Goal: Task Accomplishment & Management: Use online tool/utility

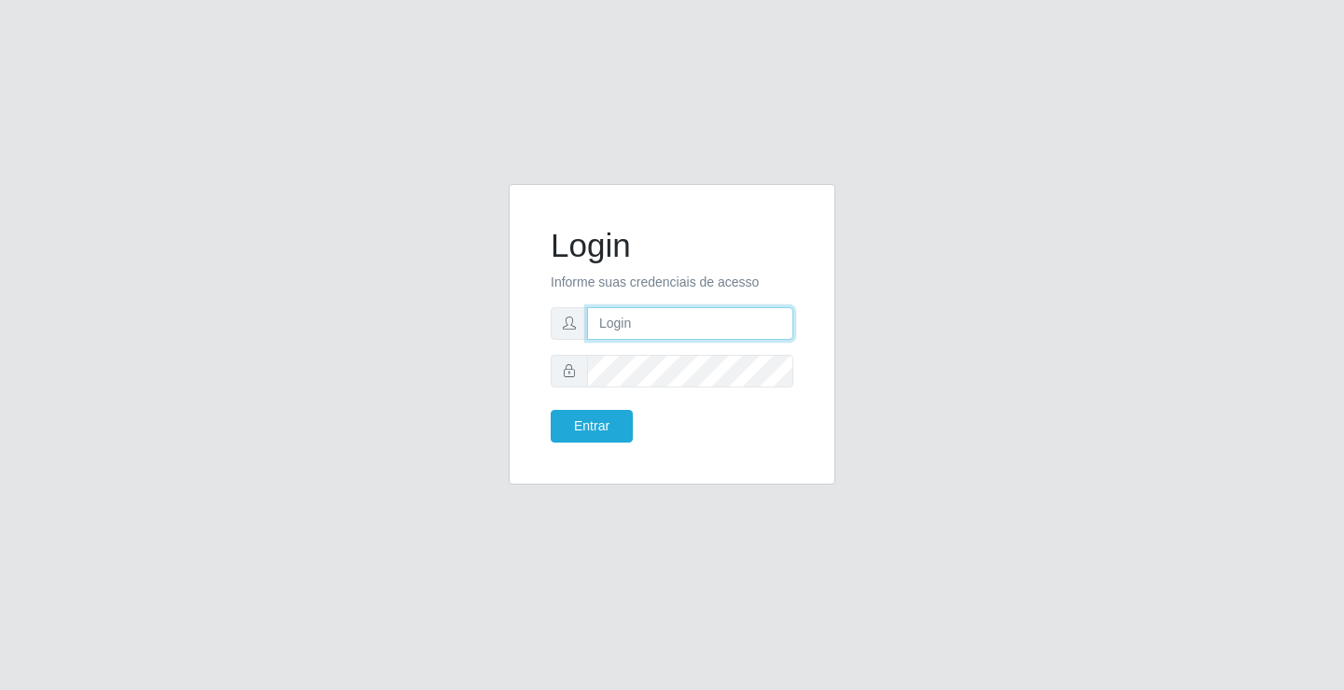
click at [663, 307] on input "text" at bounding box center [690, 323] width 206 height 33
type input "aislan@ideal"
click at [551, 410] on button "Entrar" at bounding box center [592, 426] width 82 height 33
click at [624, 413] on button "Entrar" at bounding box center [592, 426] width 82 height 33
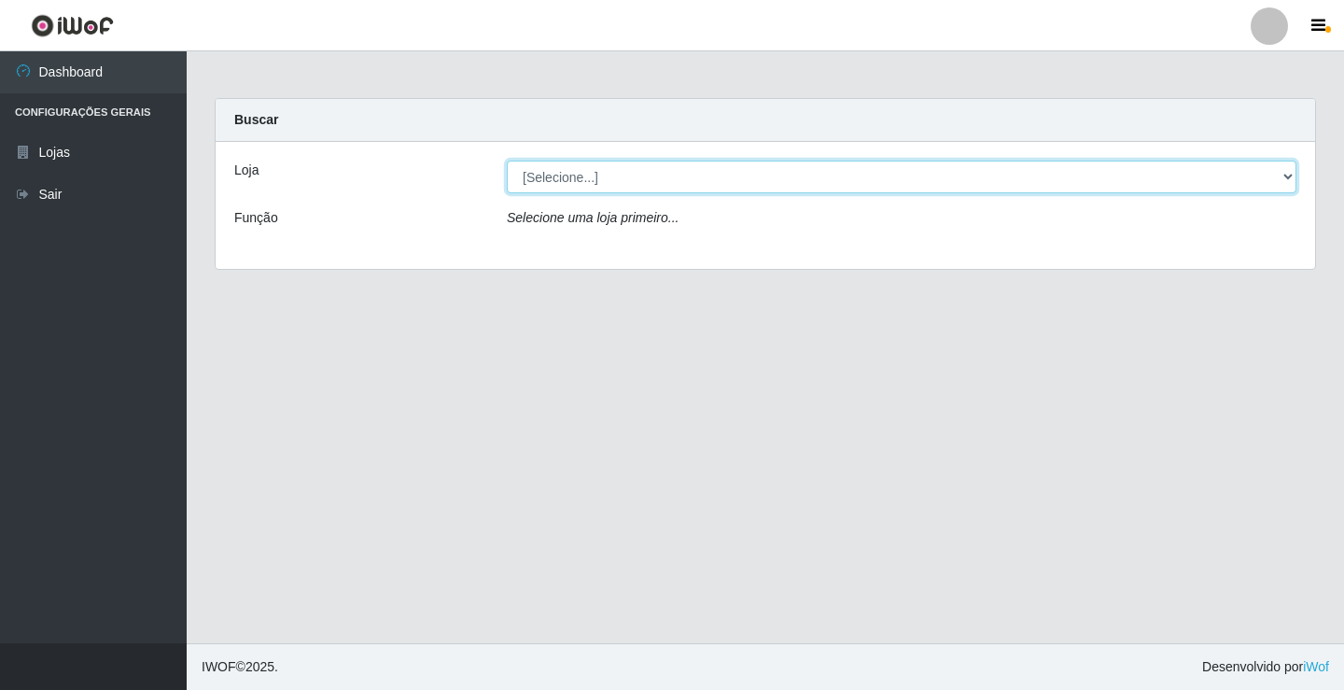
click at [998, 181] on select "[Selecione...] Ideal - Conceição" at bounding box center [902, 177] width 790 height 33
select select "231"
click at [507, 161] on select "[Selecione...] Ideal - Conceição" at bounding box center [902, 177] width 790 height 33
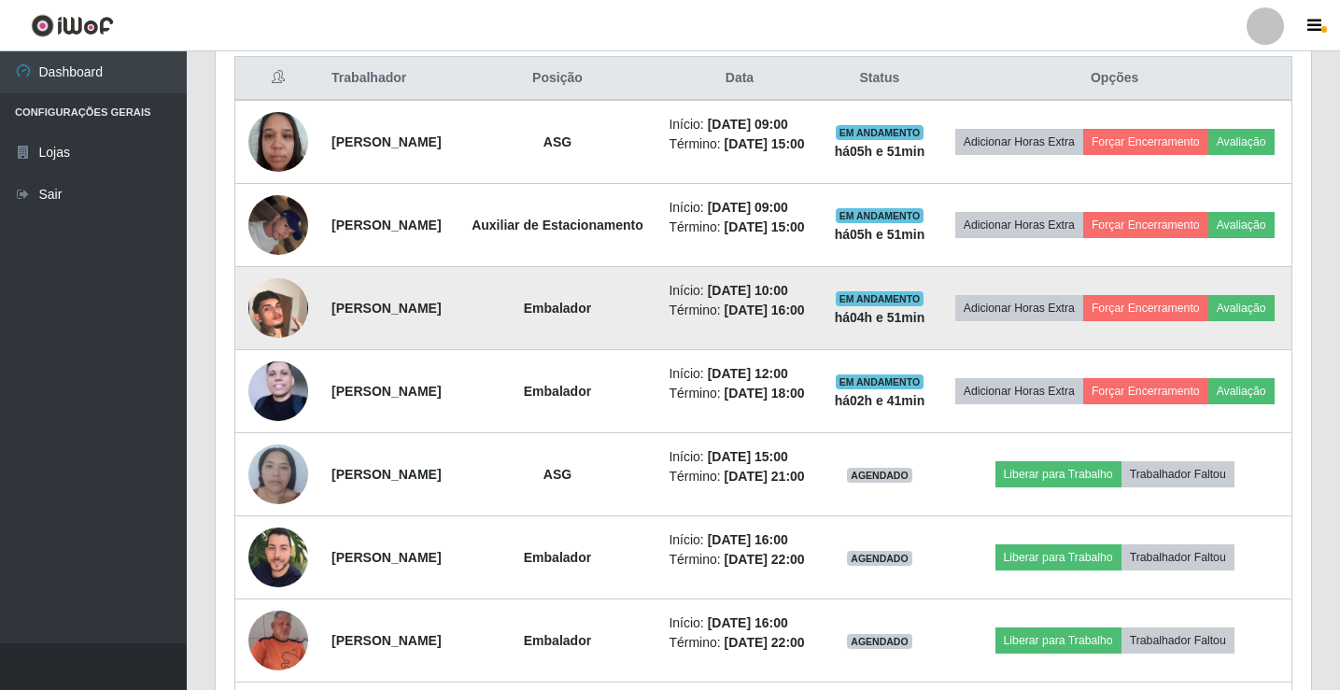
scroll to position [251, 0]
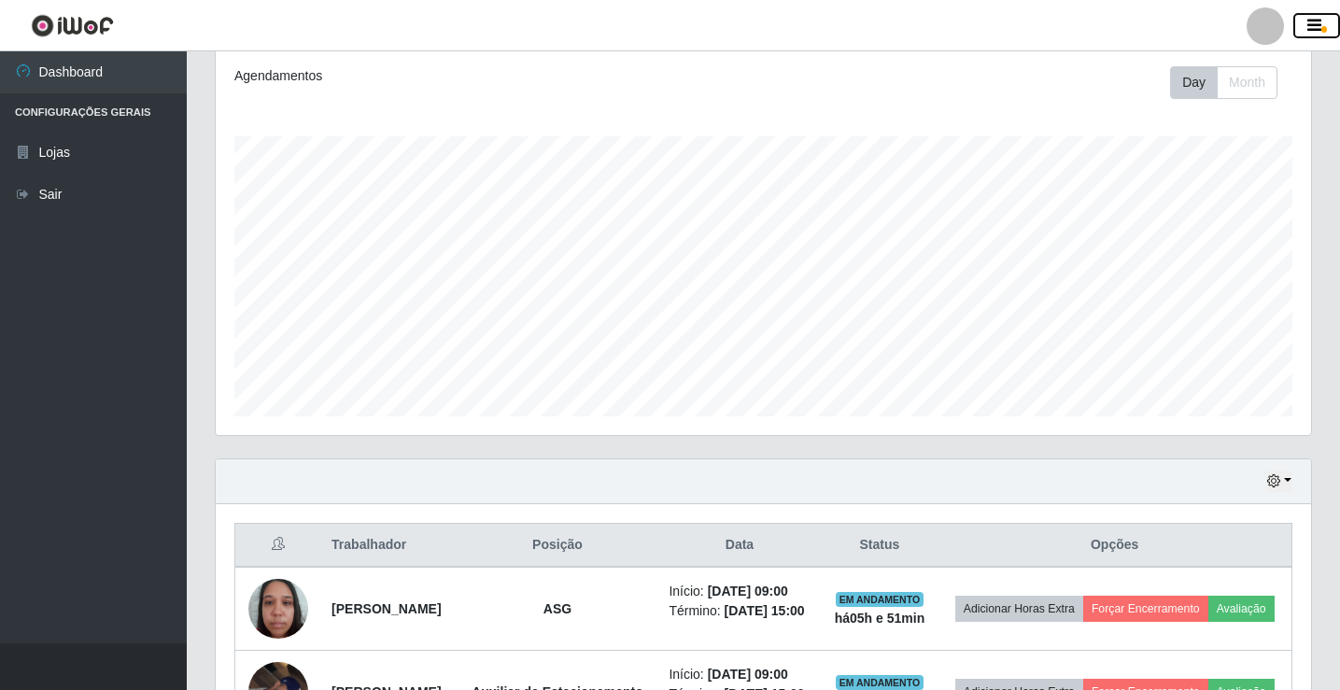
click at [1323, 25] on button "button" at bounding box center [1316, 26] width 47 height 26
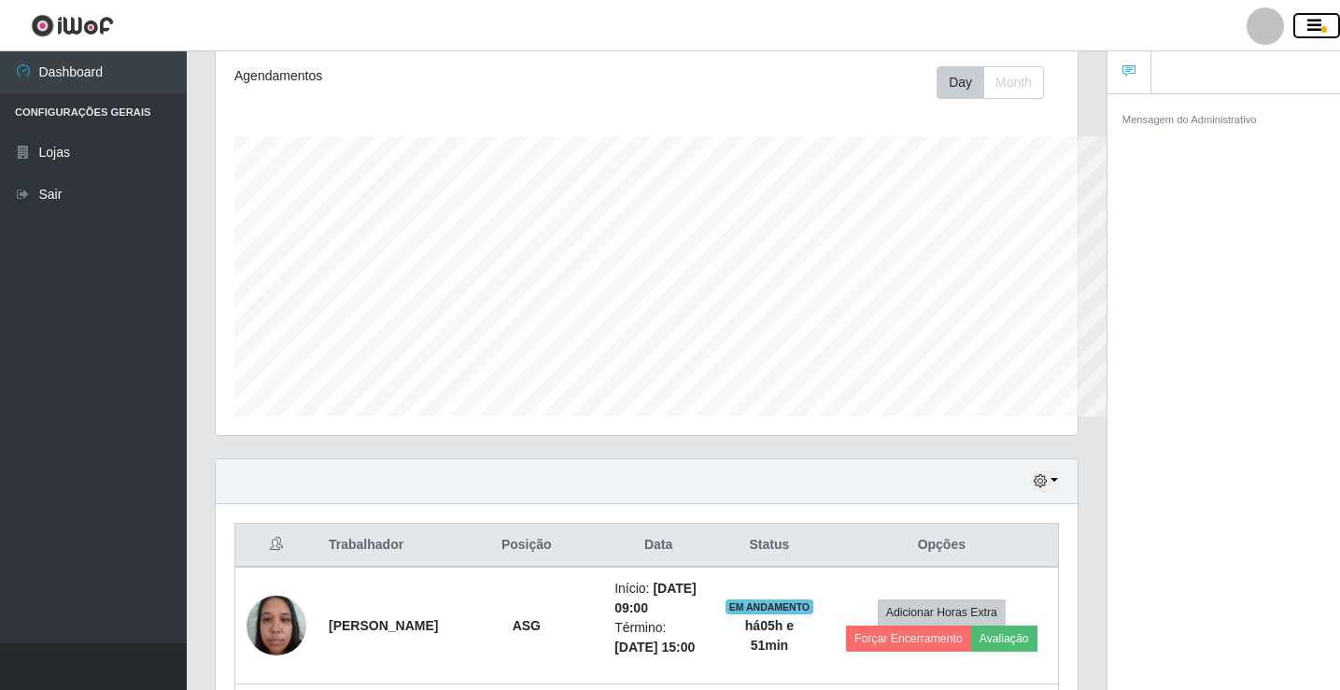
scroll to position [933155, 932680]
click at [1305, 26] on button "button" at bounding box center [1316, 26] width 47 height 26
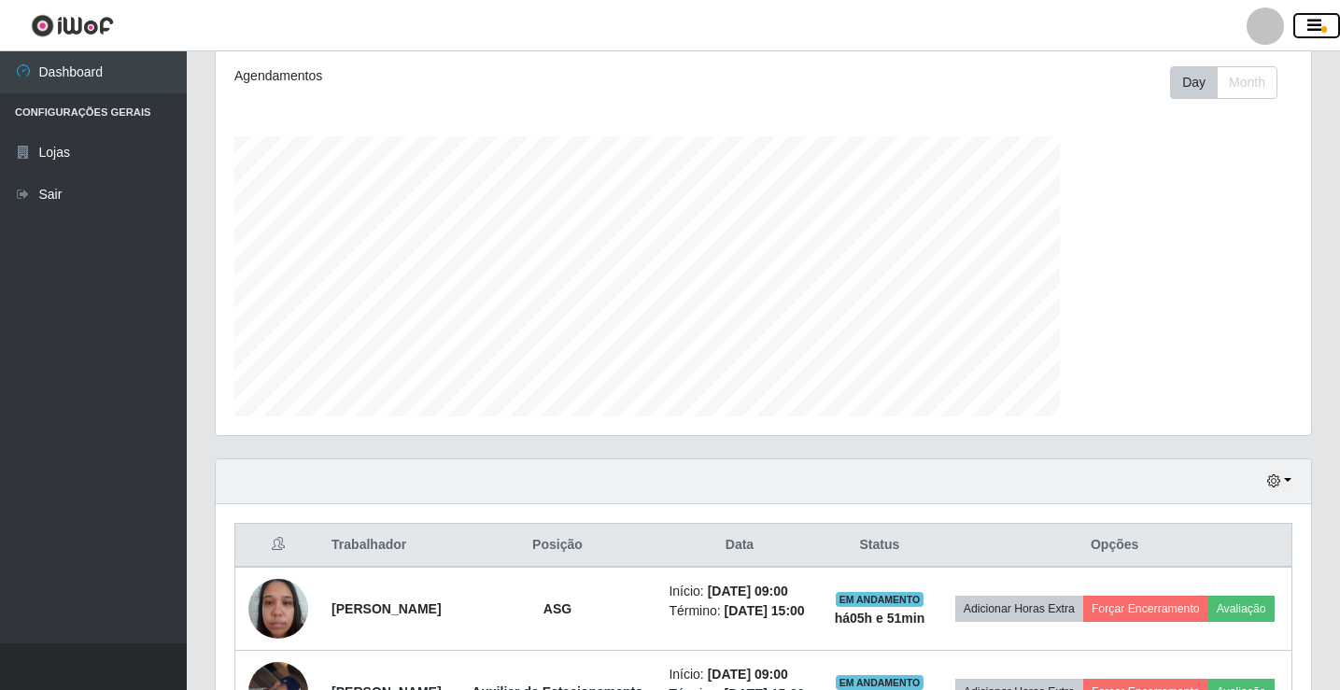
scroll to position [387, 1095]
click at [1287, 484] on button "button" at bounding box center [1279, 481] width 26 height 21
click at [71, 190] on link "Sair" at bounding box center [93, 195] width 187 height 42
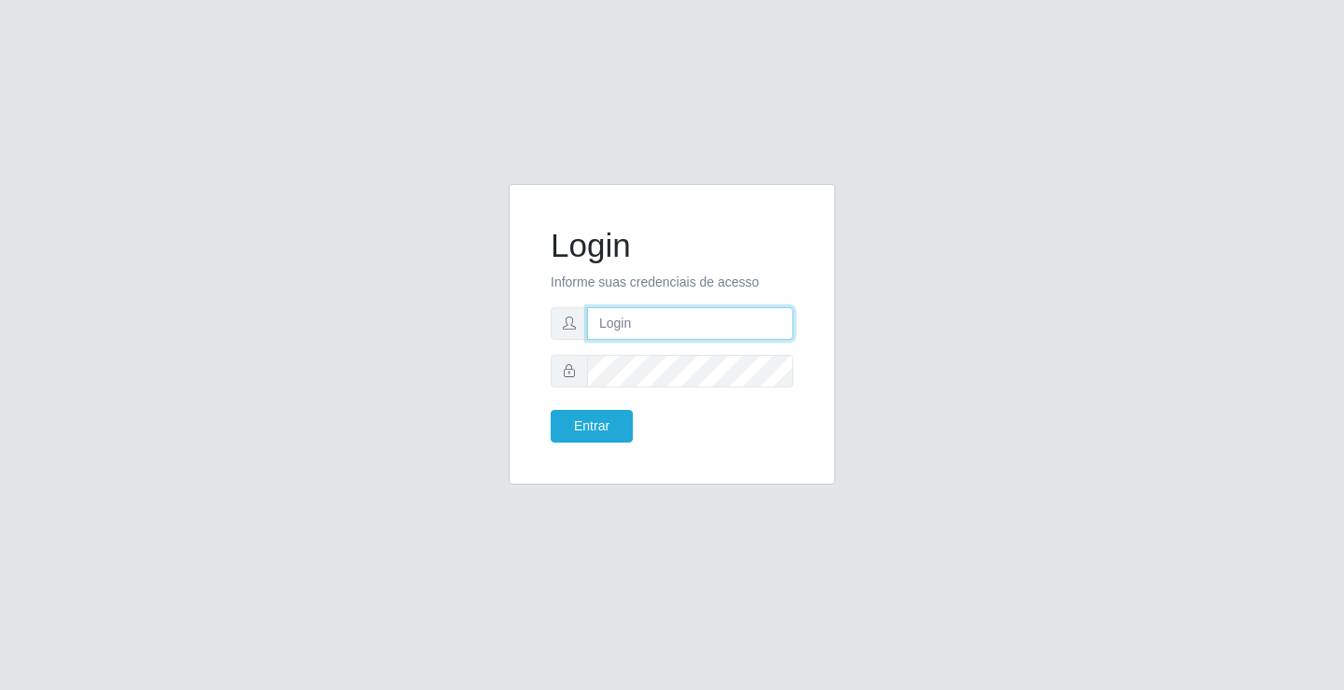
click at [686, 332] on input "text" at bounding box center [690, 323] width 206 height 33
type input "jessica@ideal"
click at [551, 410] on button "Entrar" at bounding box center [592, 426] width 82 height 33
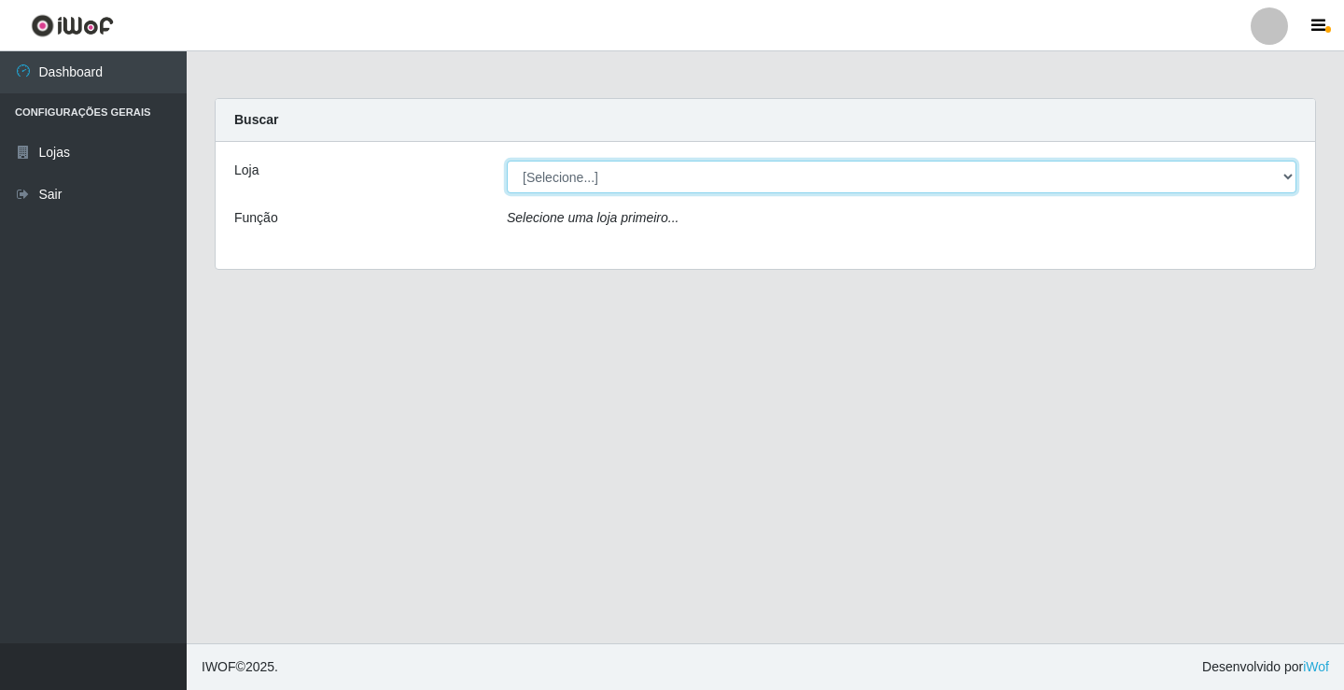
click at [620, 188] on select "[Selecione...] Ideal - Conceição" at bounding box center [902, 177] width 790 height 33
select select "231"
click at [507, 161] on select "[Selecione...] Ideal - Conceição" at bounding box center [902, 177] width 790 height 33
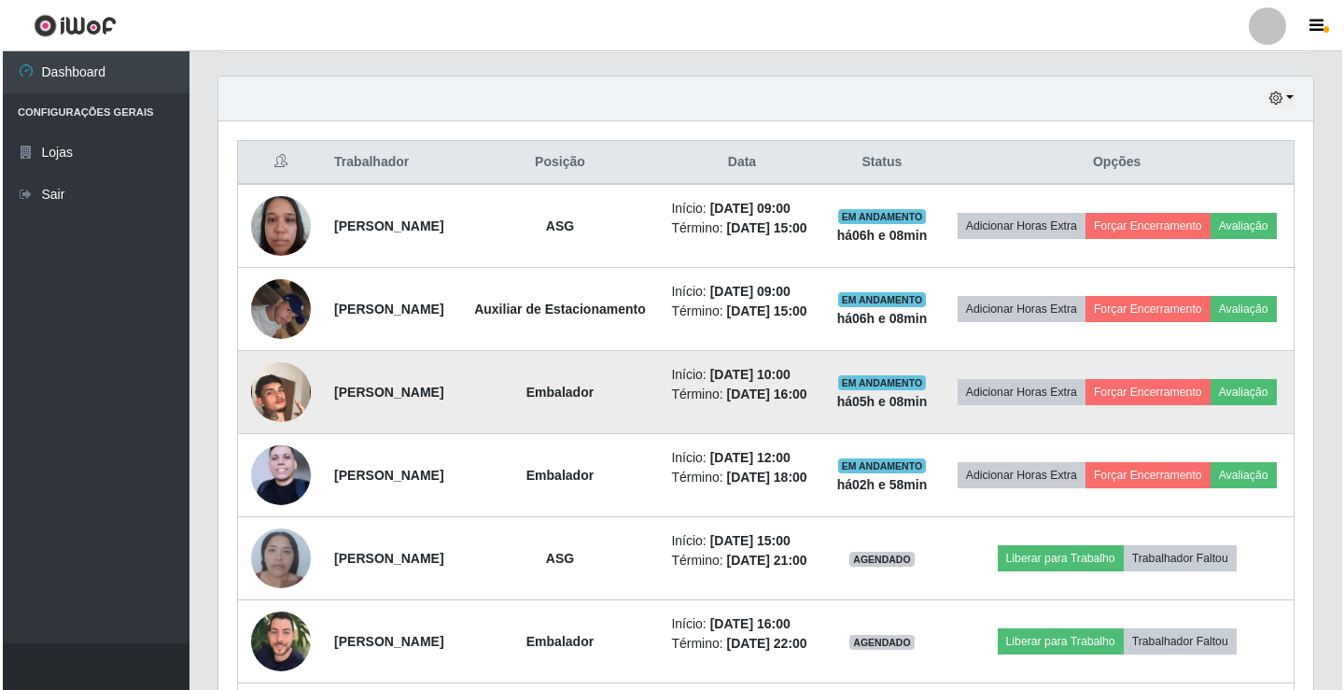
scroll to position [467, 0]
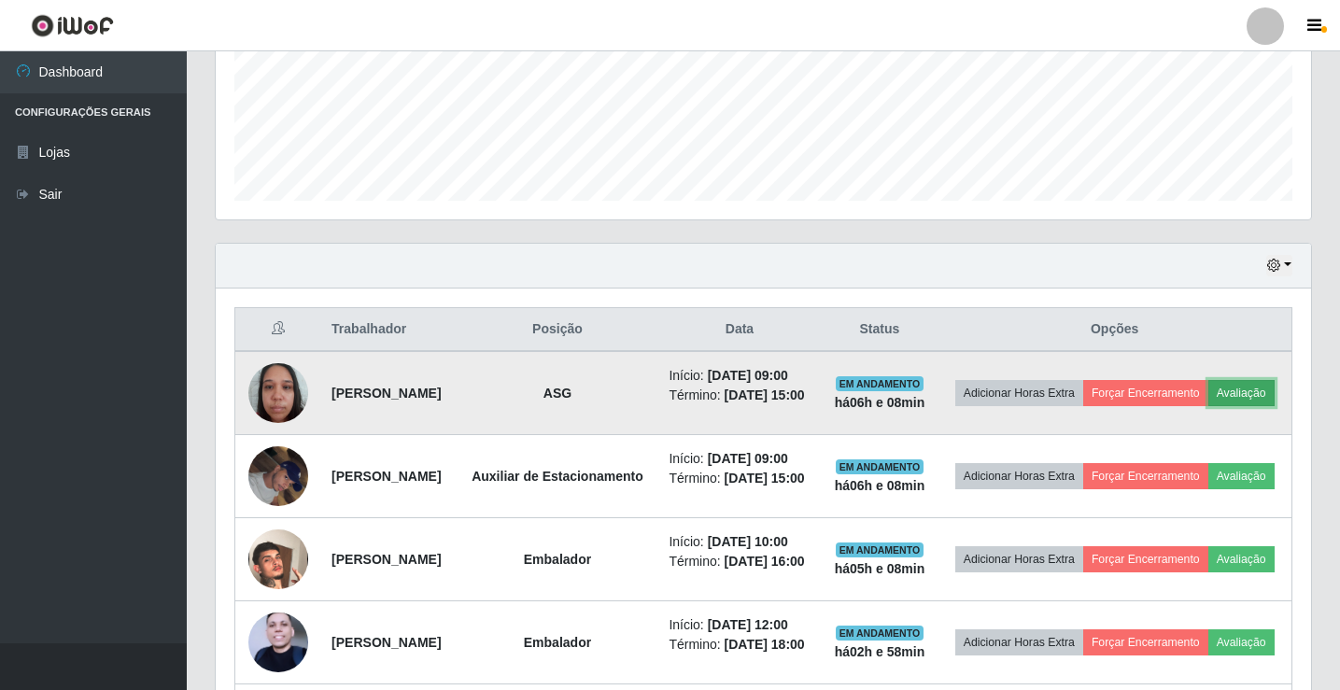
click at [1208, 406] on button "Avaliação" at bounding box center [1241, 393] width 66 height 26
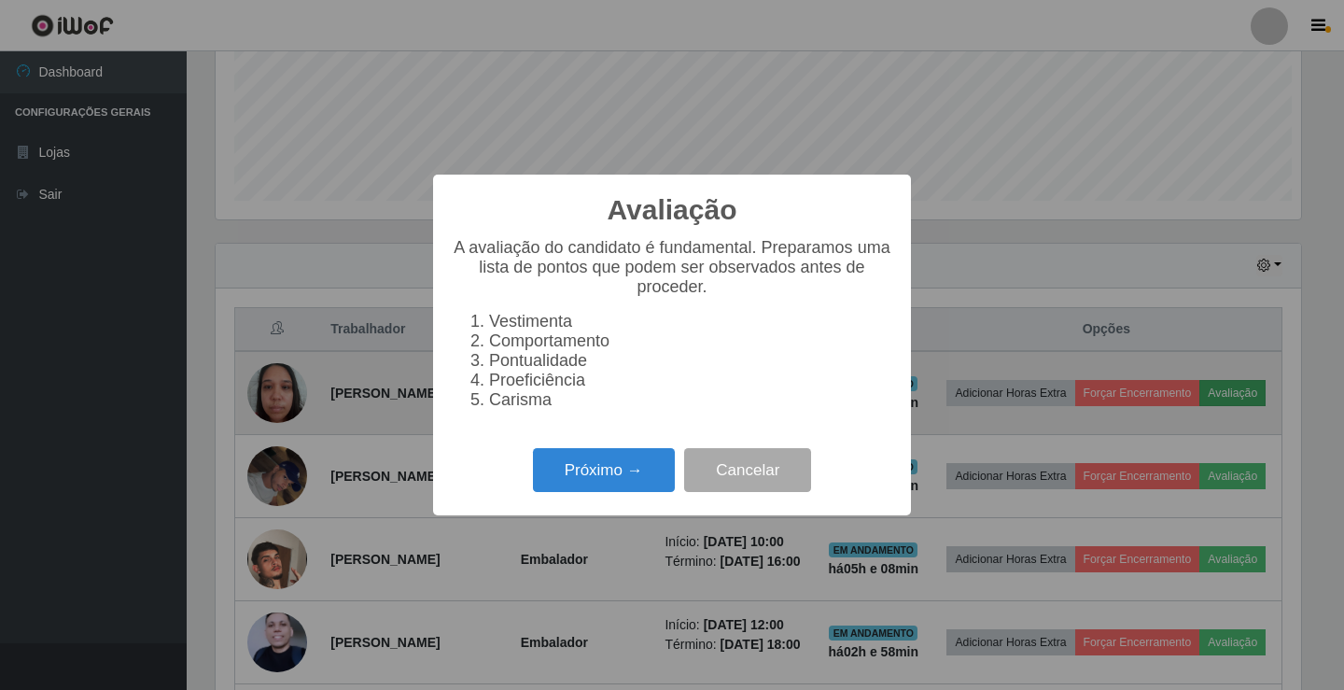
scroll to position [387, 1086]
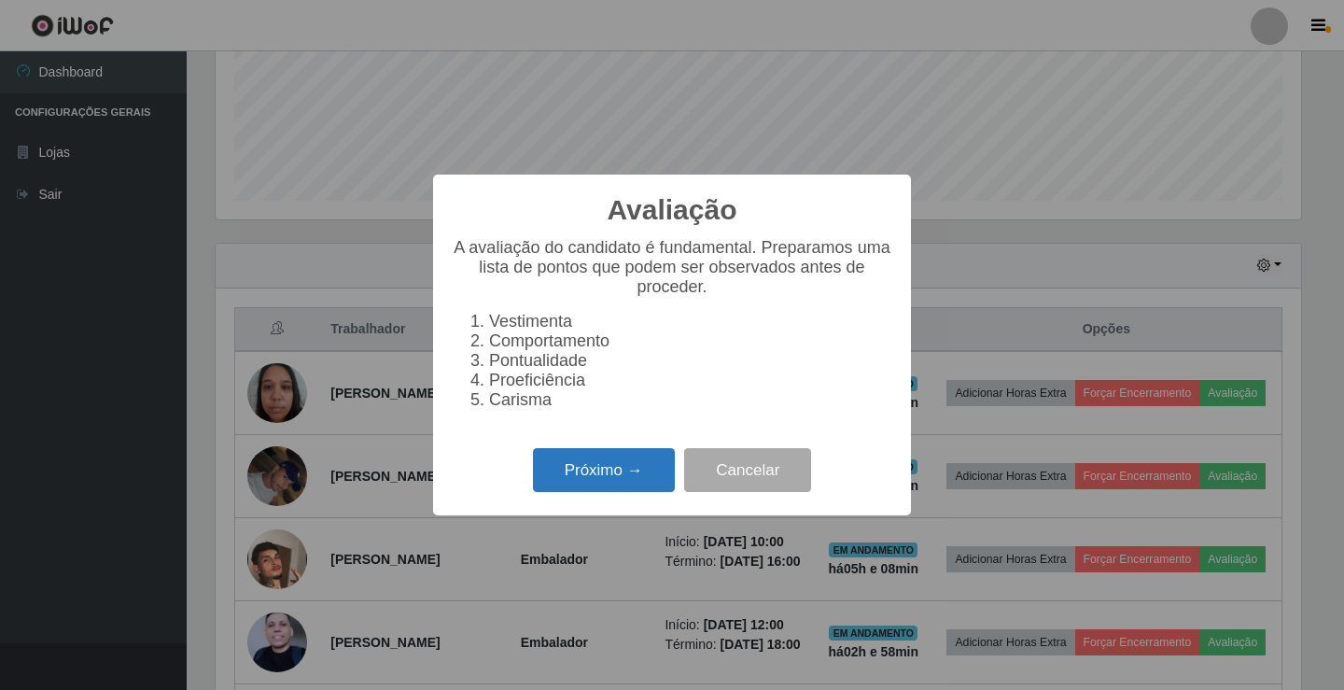
click at [611, 484] on button "Próximo →" at bounding box center [604, 470] width 142 height 44
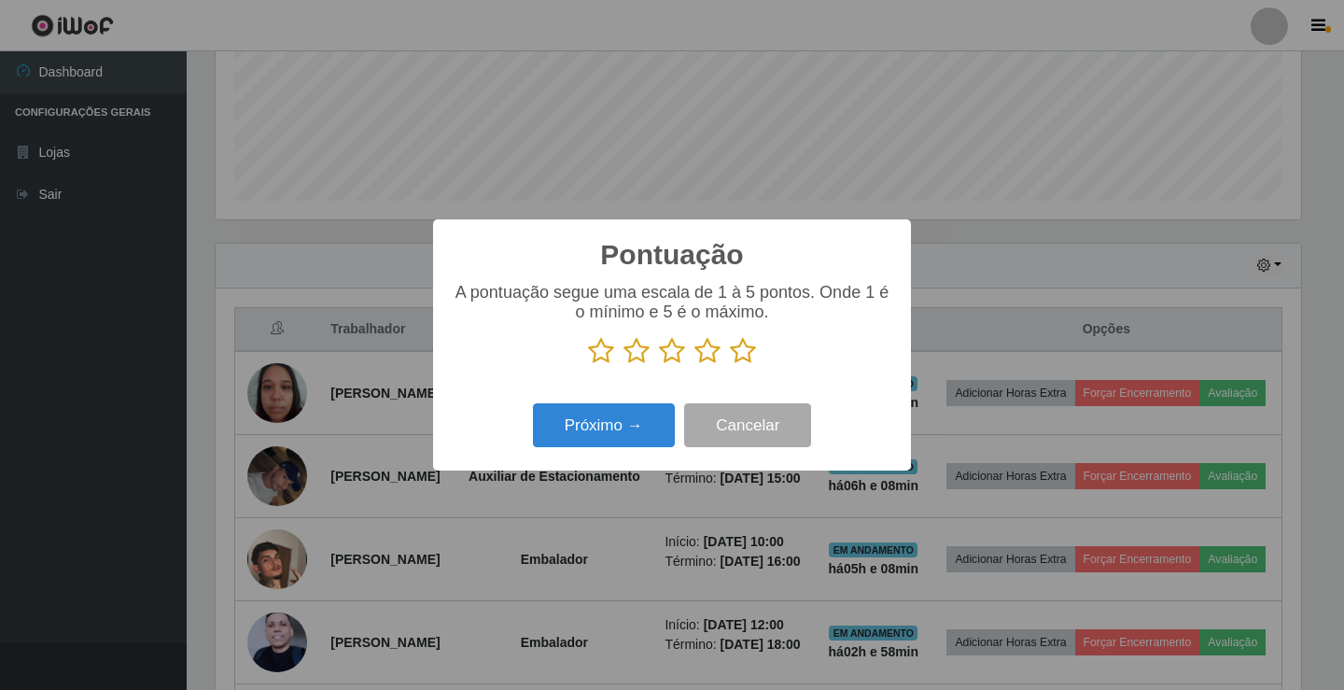
click at [673, 359] on icon at bounding box center [672, 351] width 26 height 28
click at [659, 365] on input "radio" at bounding box center [659, 365] width 0 height 0
click at [639, 418] on button "Próximo →" at bounding box center [604, 425] width 142 height 44
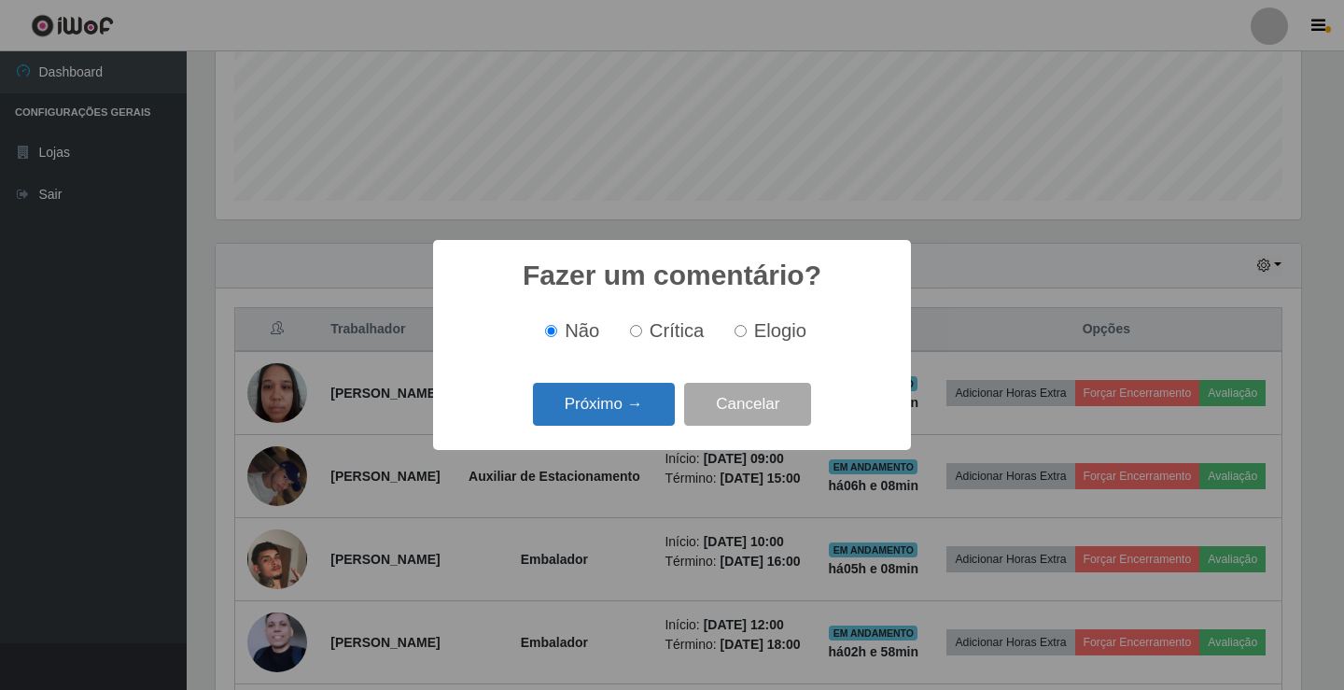
click at [636, 423] on button "Próximo →" at bounding box center [604, 405] width 142 height 44
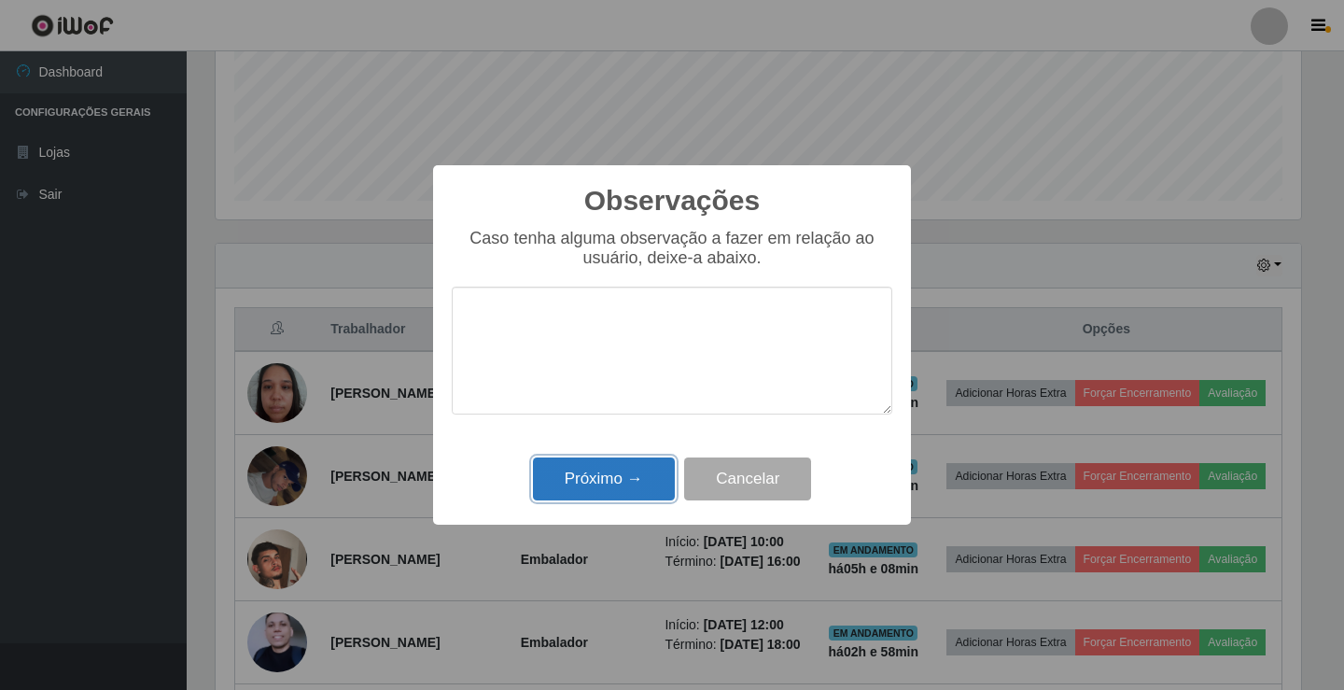
click at [663, 484] on button "Próximo →" at bounding box center [604, 479] width 142 height 44
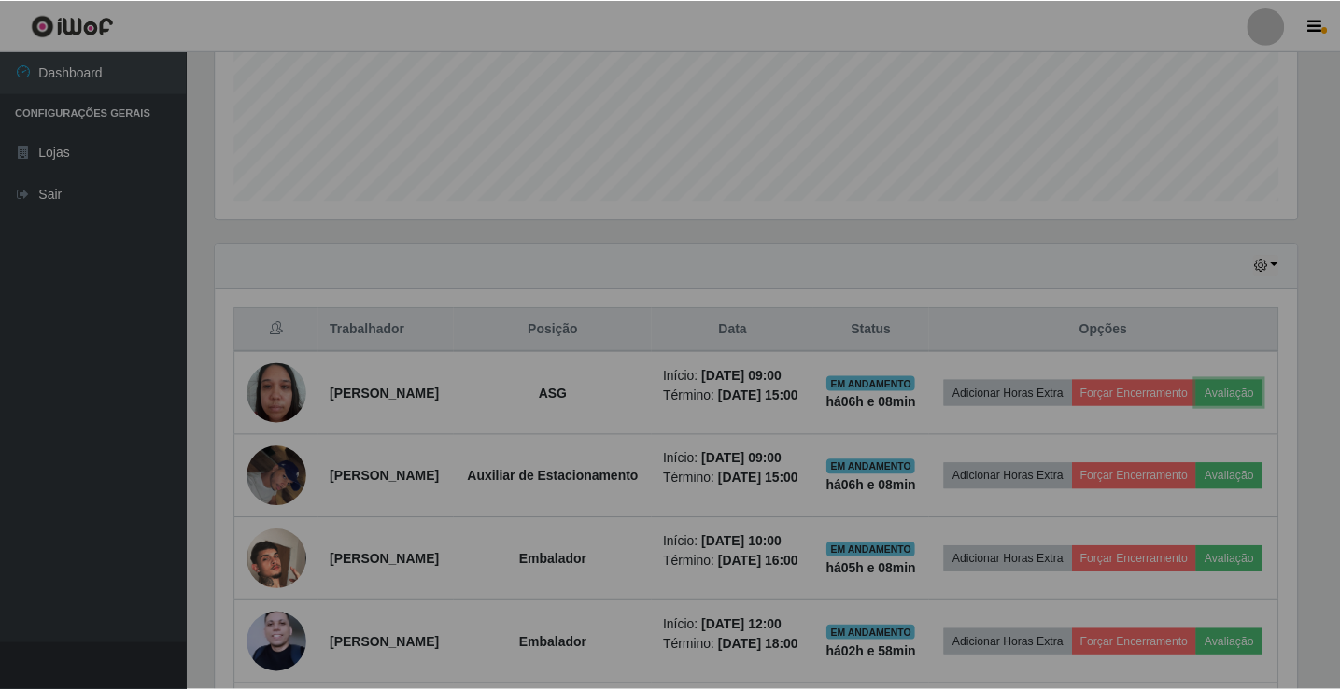
scroll to position [387, 1095]
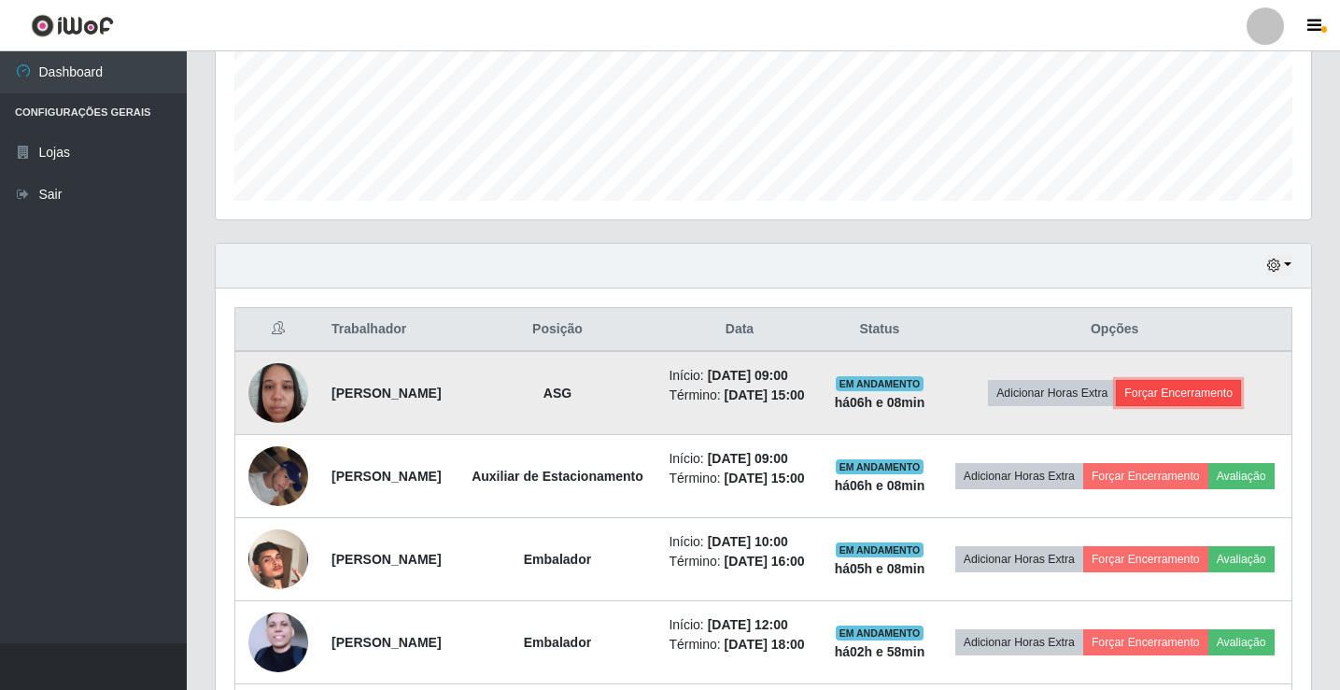
click at [1173, 402] on button "Forçar Encerramento" at bounding box center [1178, 393] width 125 height 26
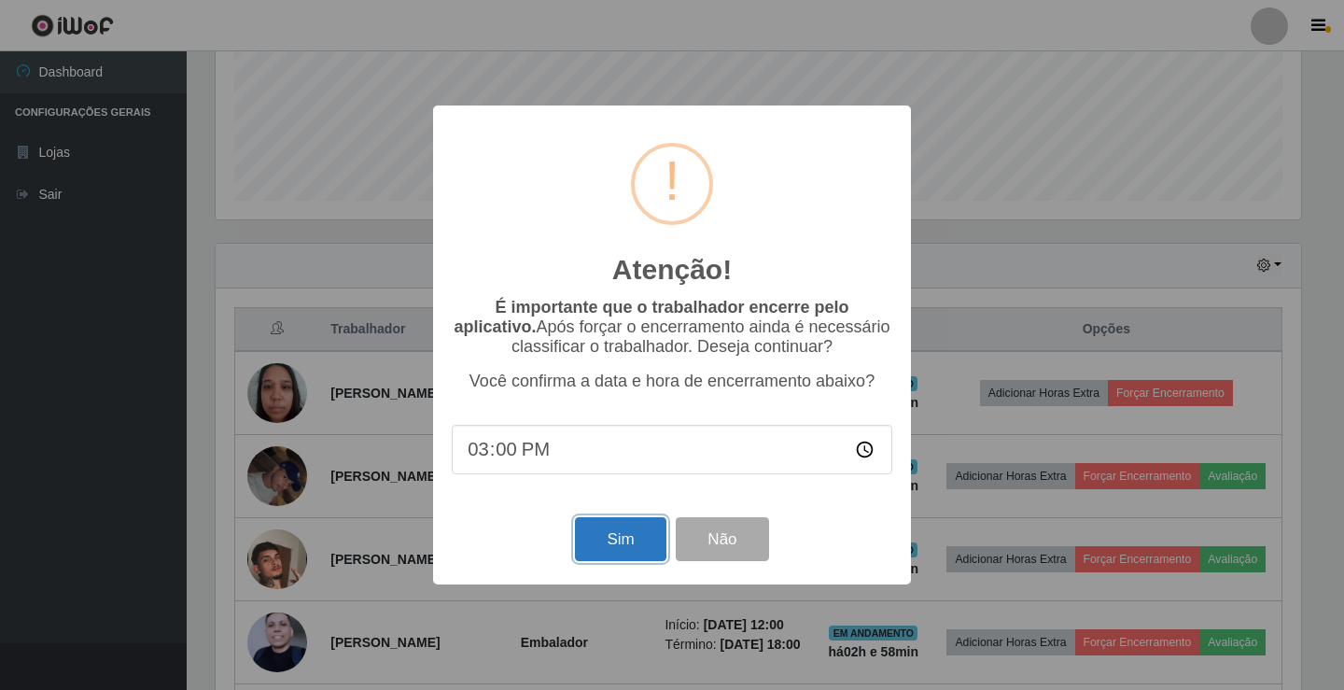
click at [617, 550] on button "Sim" at bounding box center [620, 539] width 91 height 44
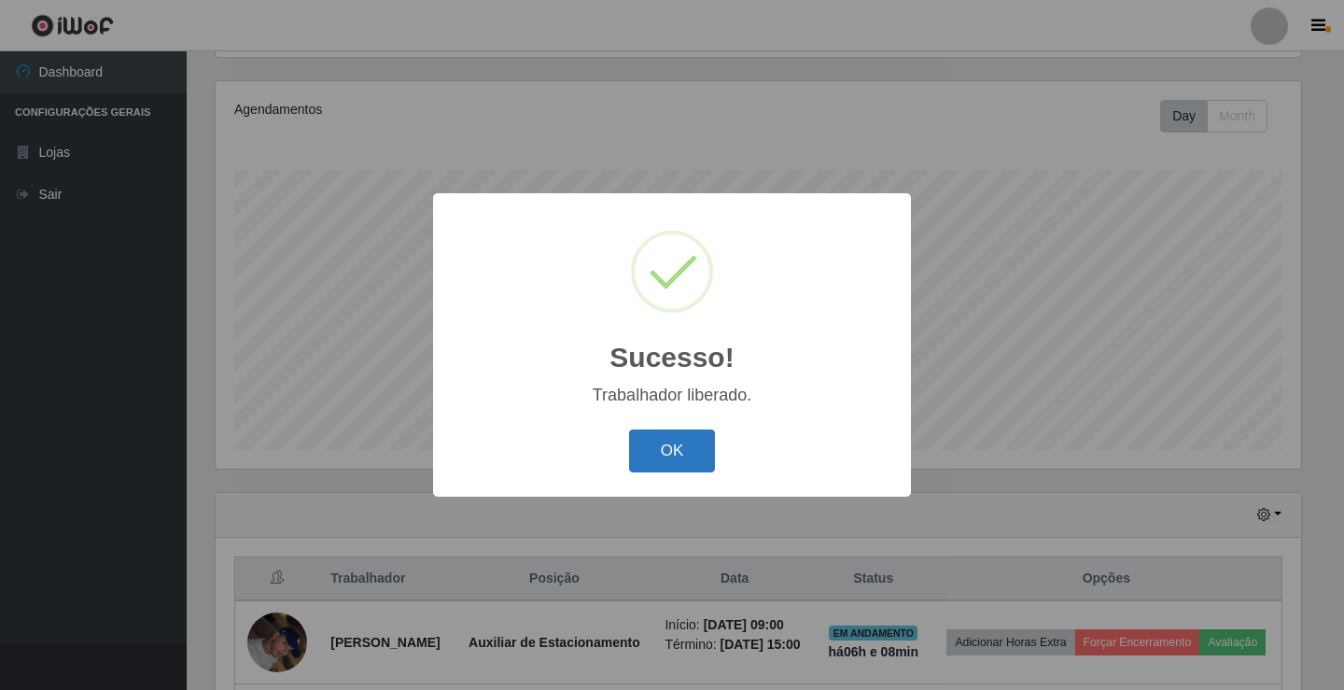
click at [643, 453] on button "OK" at bounding box center [672, 451] width 87 height 44
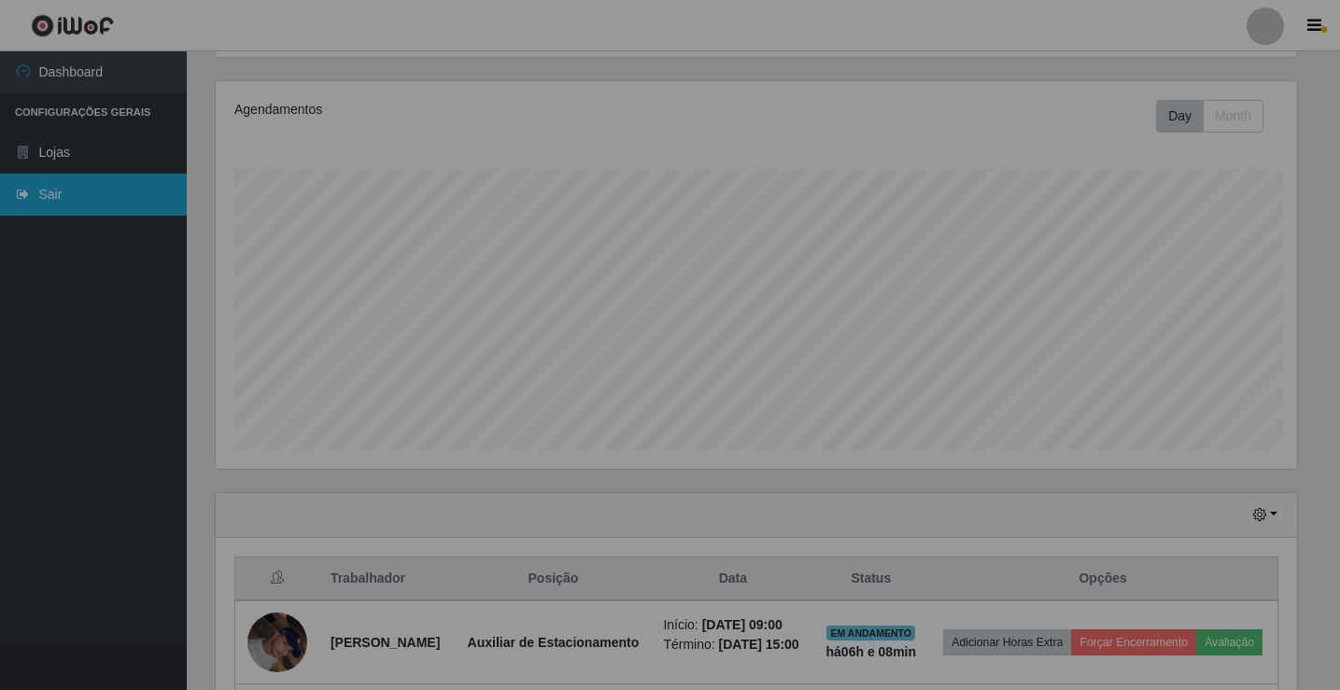
scroll to position [387, 1095]
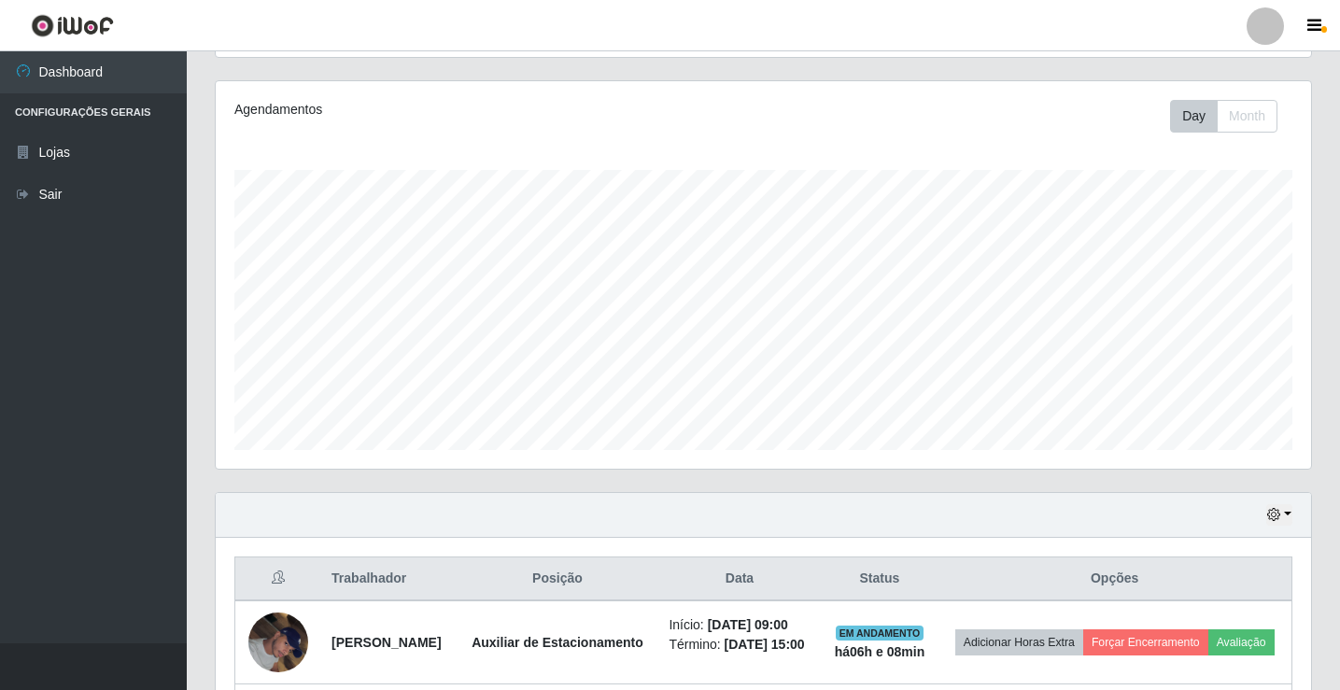
click at [1274, 23] on div at bounding box center [1264, 25] width 37 height 37
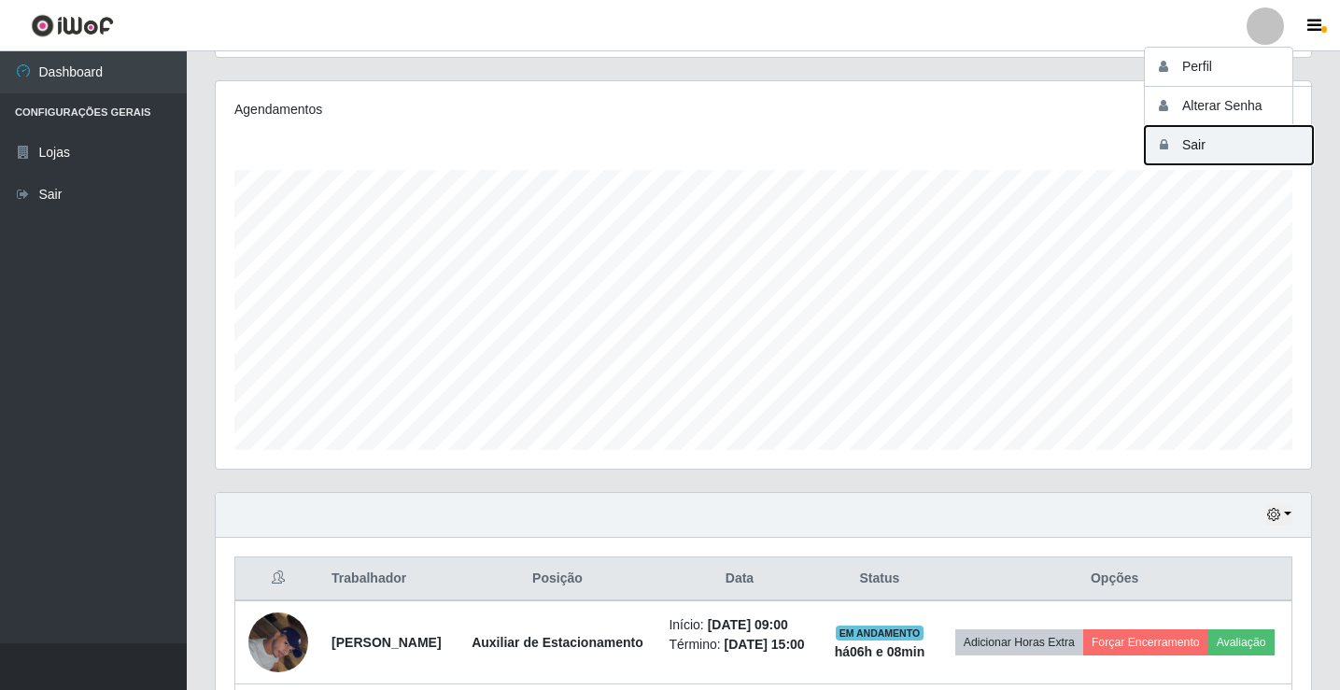
click at [1203, 147] on button "Sair" at bounding box center [1229, 145] width 168 height 38
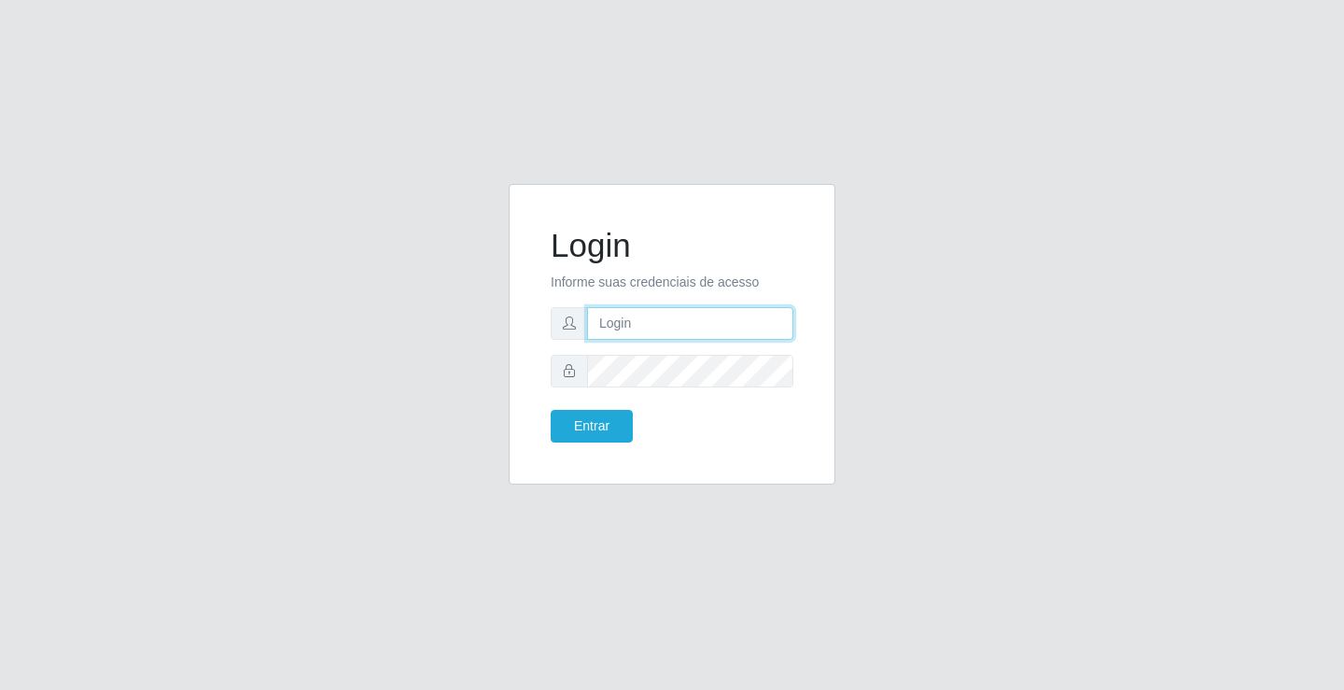
click at [648, 312] on input "text" at bounding box center [690, 323] width 206 height 33
type input "zivaneide@ideal"
click at [551, 410] on button "Entrar" at bounding box center [592, 426] width 82 height 33
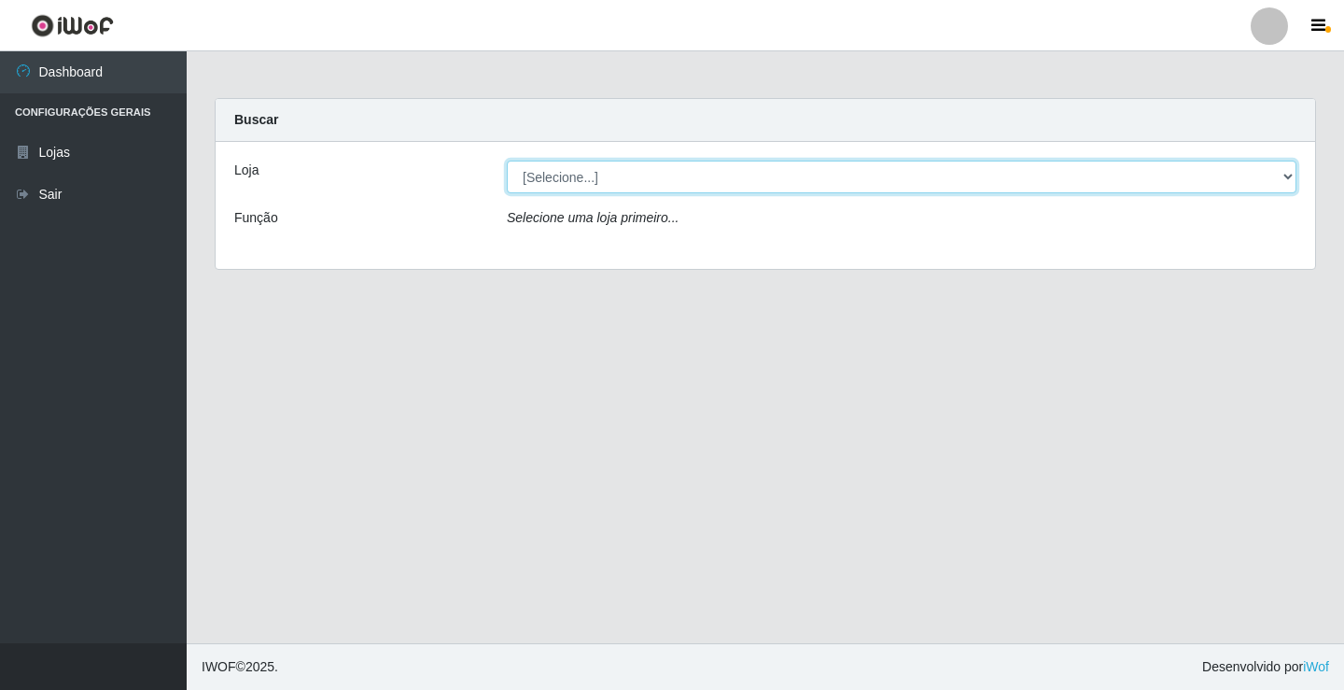
click at [1295, 172] on select "[Selecione...] Ideal - Conceição" at bounding box center [902, 177] width 790 height 33
select select "231"
click at [507, 161] on select "[Selecione...] Ideal - Conceição" at bounding box center [902, 177] width 790 height 33
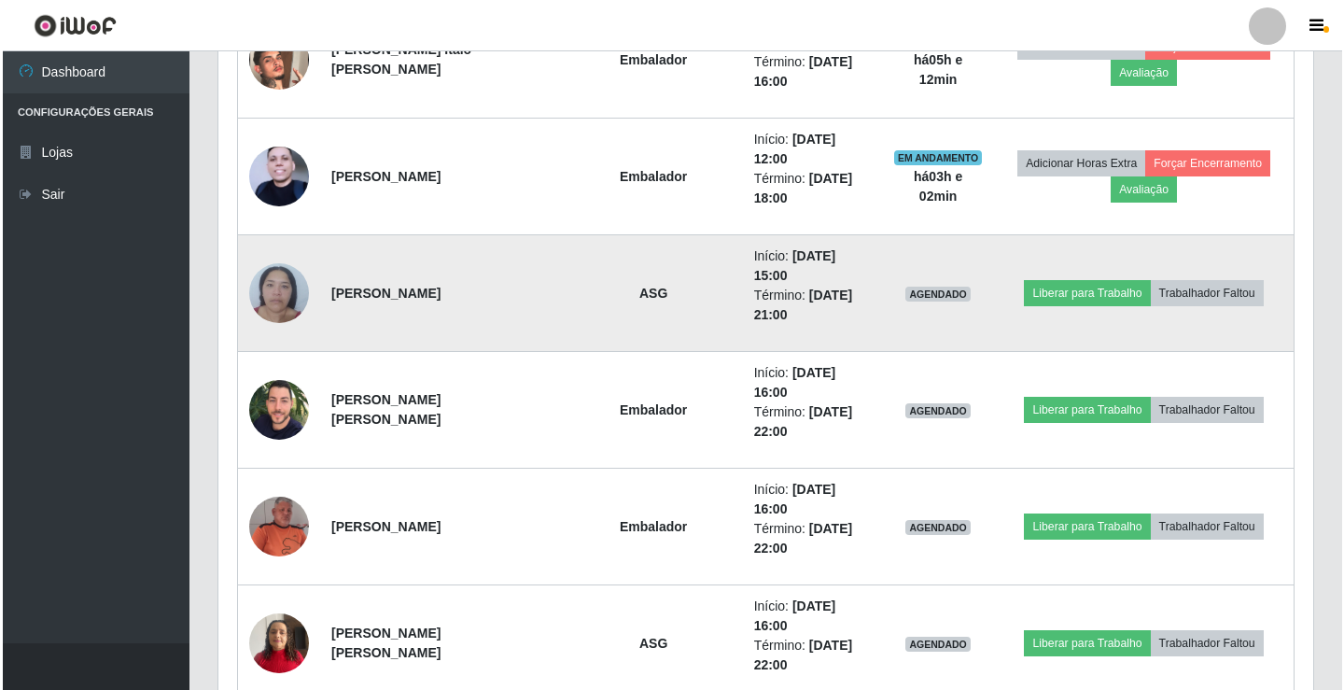
scroll to position [901, 0]
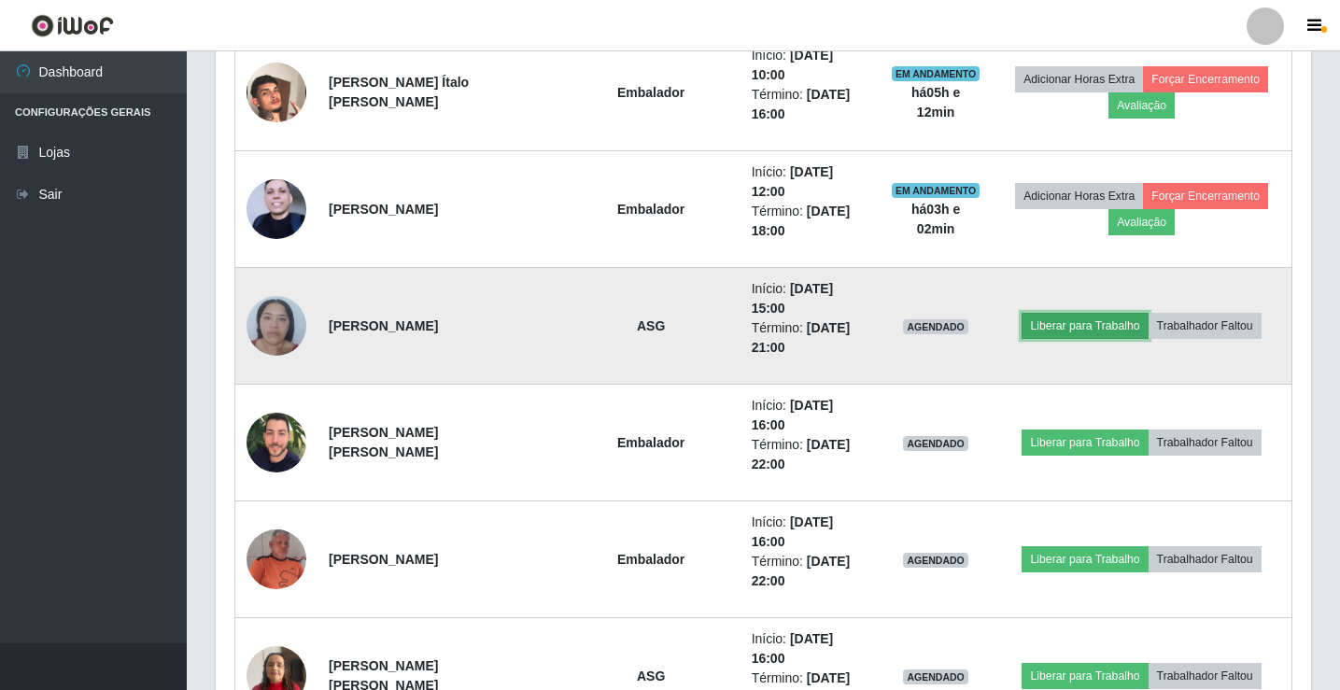
click at [1110, 313] on button "Liberar para Trabalho" at bounding box center [1084, 326] width 126 height 26
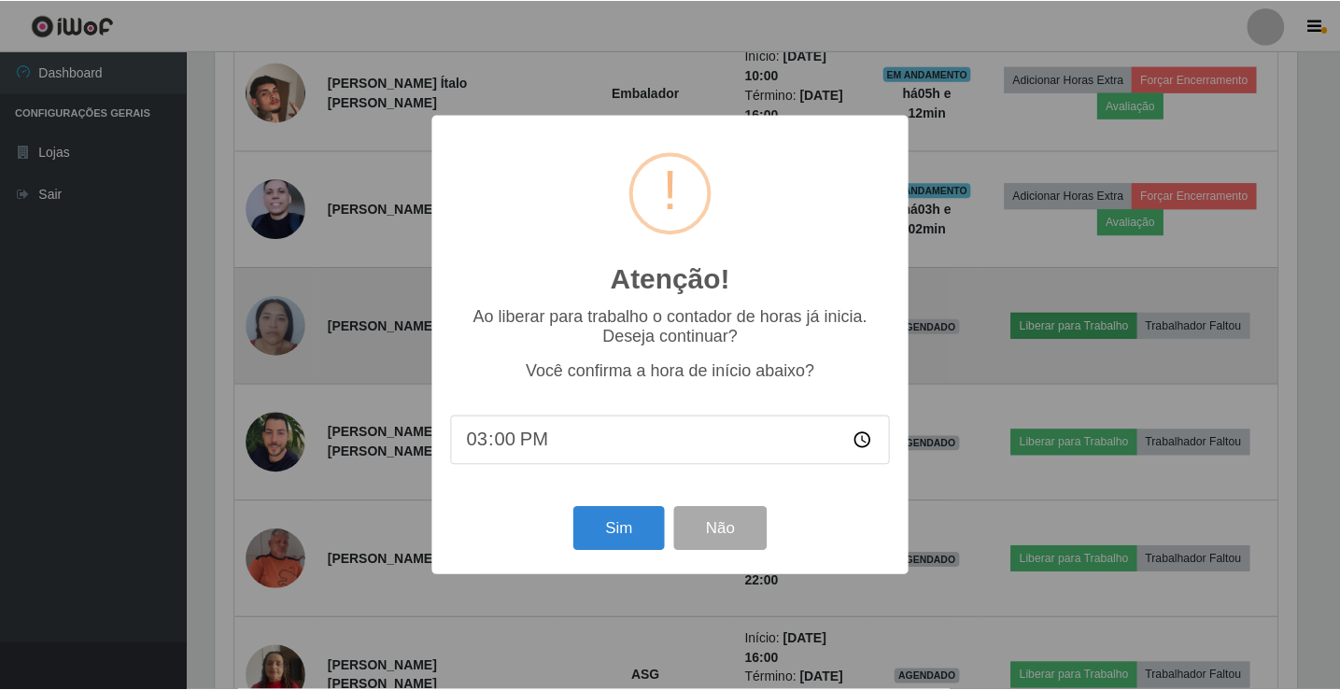
scroll to position [387, 1086]
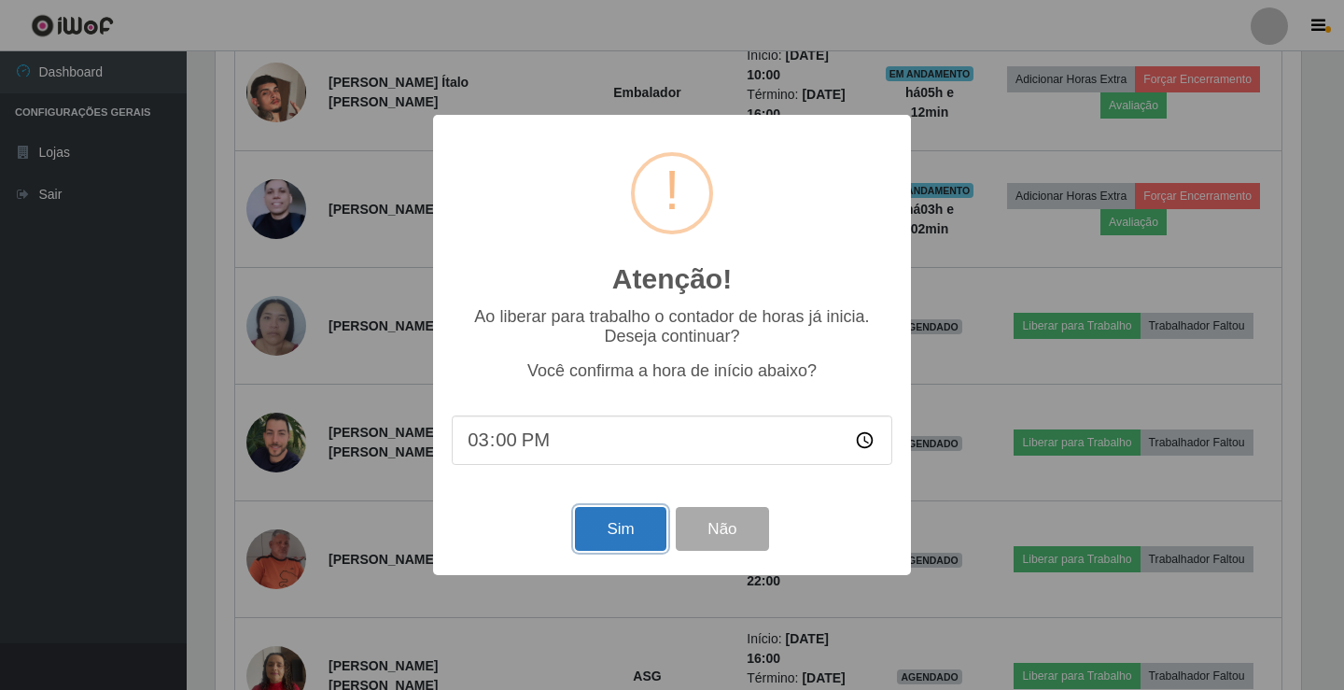
click at [634, 520] on button "Sim" at bounding box center [620, 529] width 91 height 44
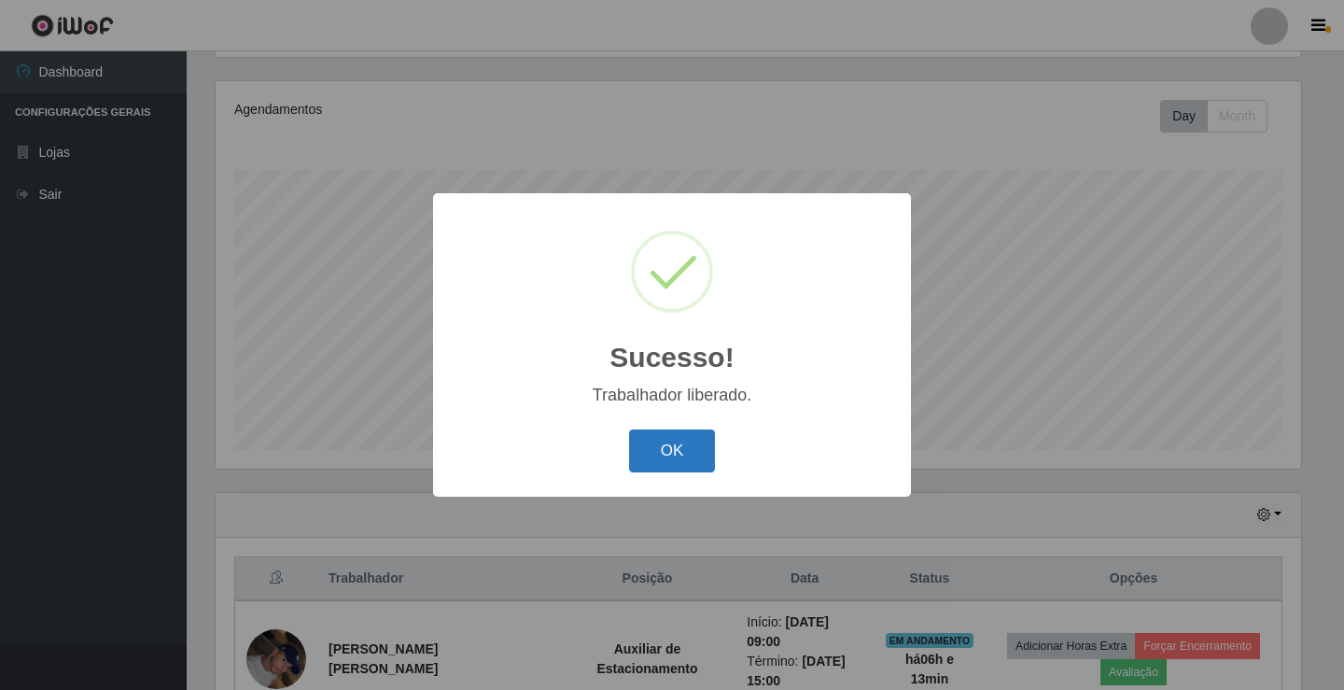
click at [681, 464] on button "OK" at bounding box center [672, 451] width 87 height 44
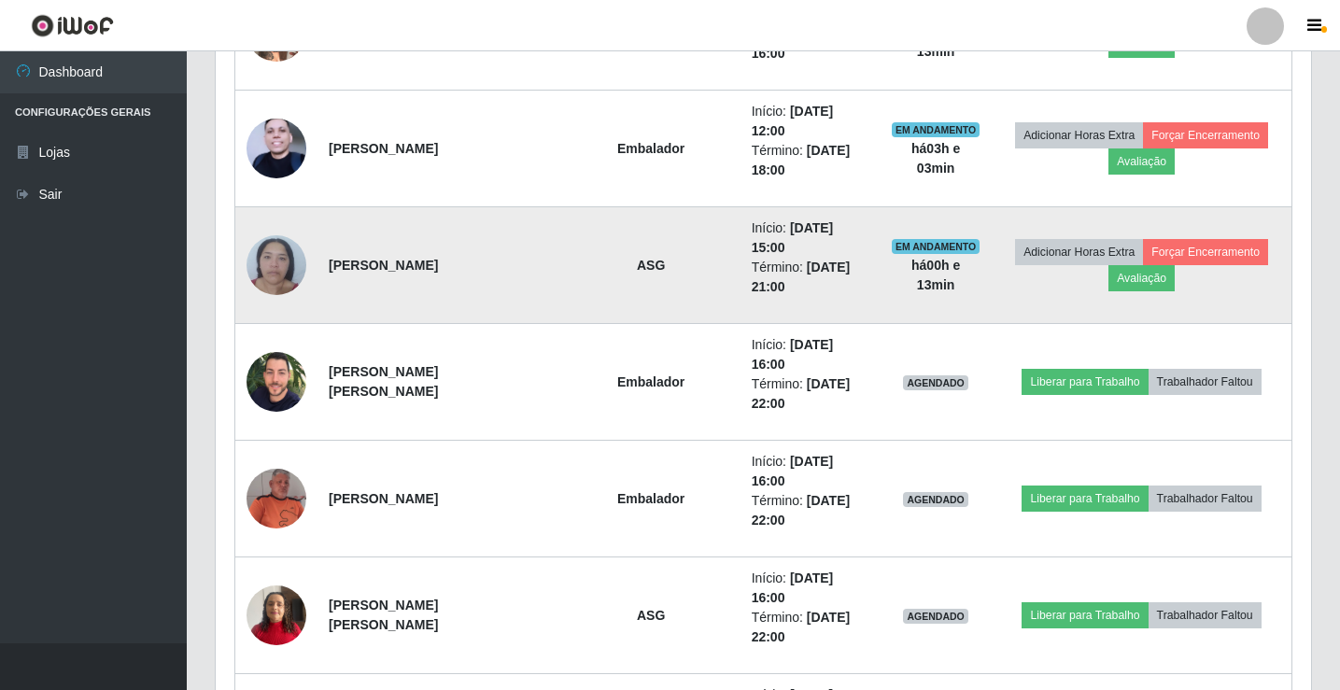
scroll to position [994, 0]
